Goal: Transaction & Acquisition: Purchase product/service

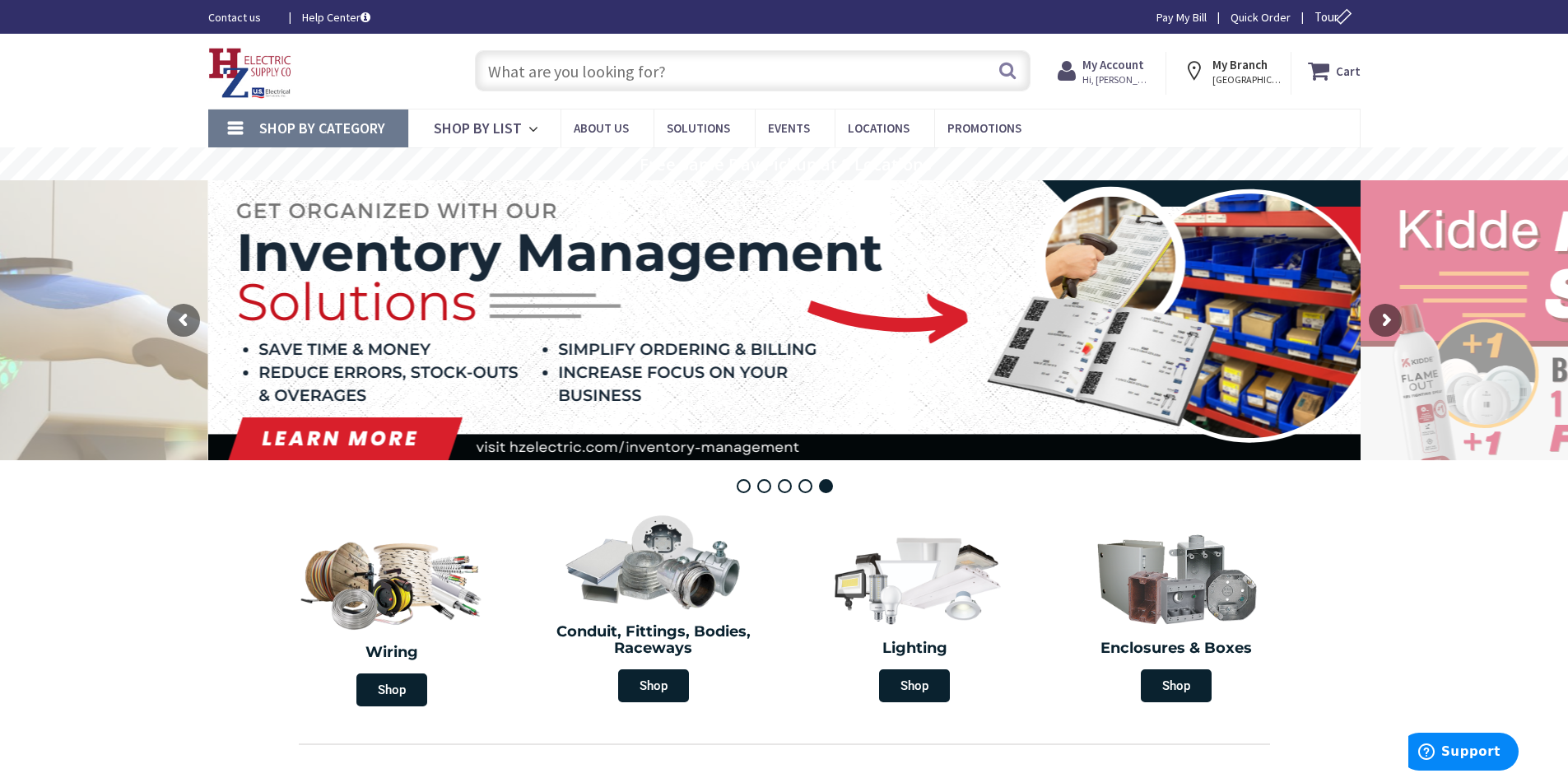
click at [655, 75] on input "text" at bounding box center [753, 71] width 556 height 41
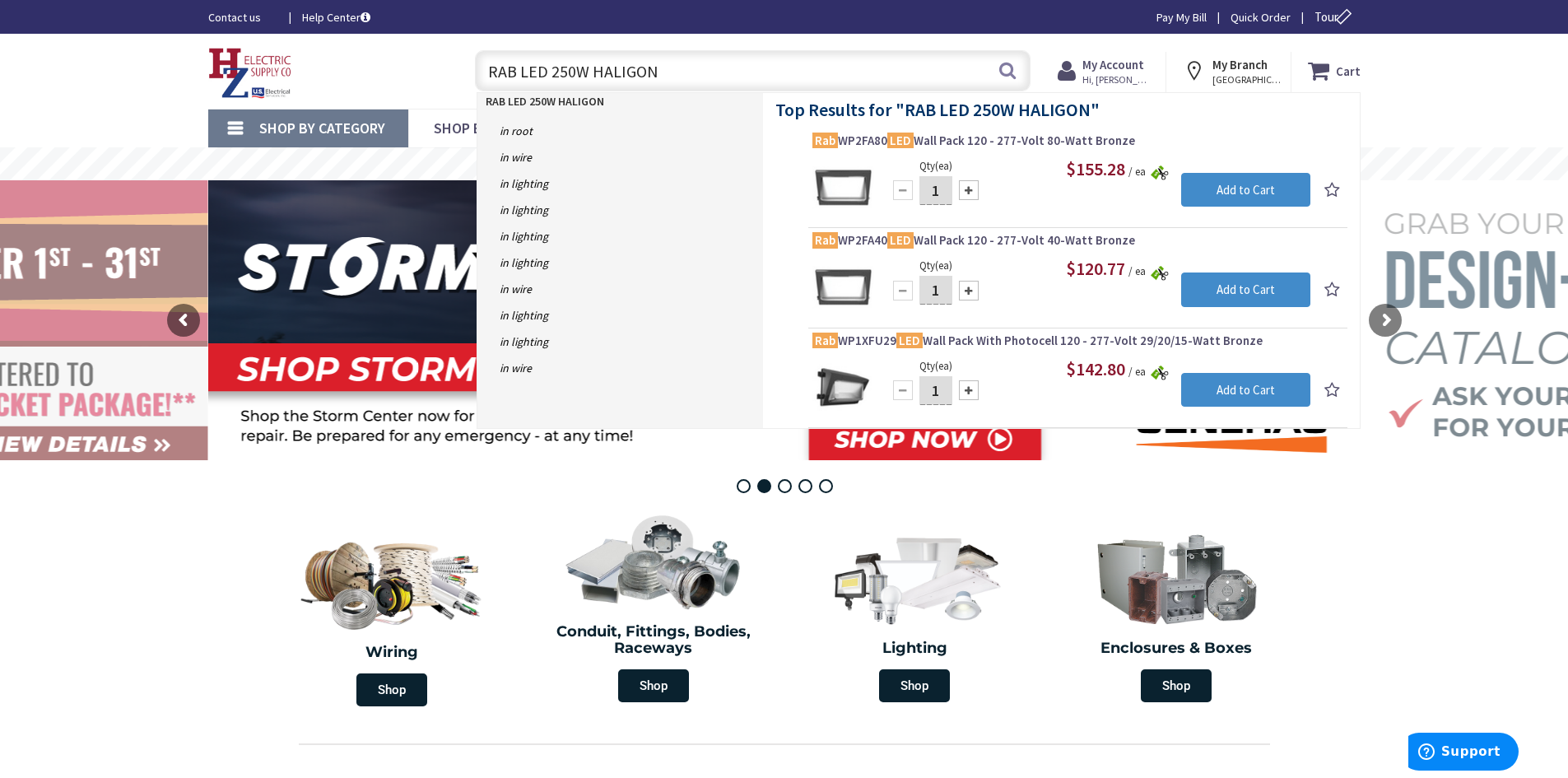
click at [547, 75] on input "RAB LED 250W HALIGON" at bounding box center [753, 71] width 556 height 41
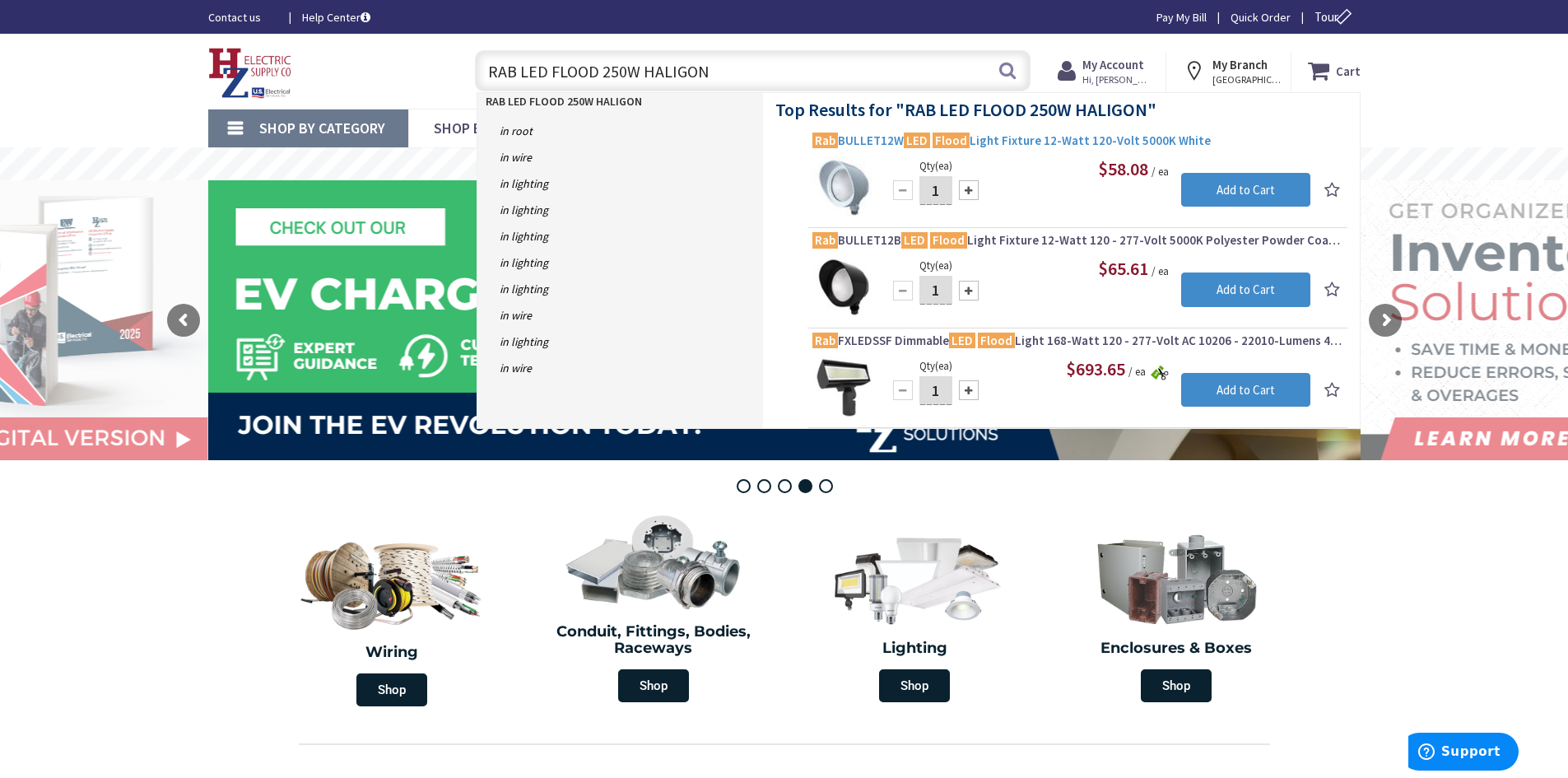
type input "RAB LED FLOOD 250W HALIGON"
click at [1014, 142] on span "Rab BULLET12W LED Flood Light Fixture 12-Watt 120-Volt 5000K White" at bounding box center [1077, 140] width 531 height 17
